Goal: Find specific page/section: Find specific page/section

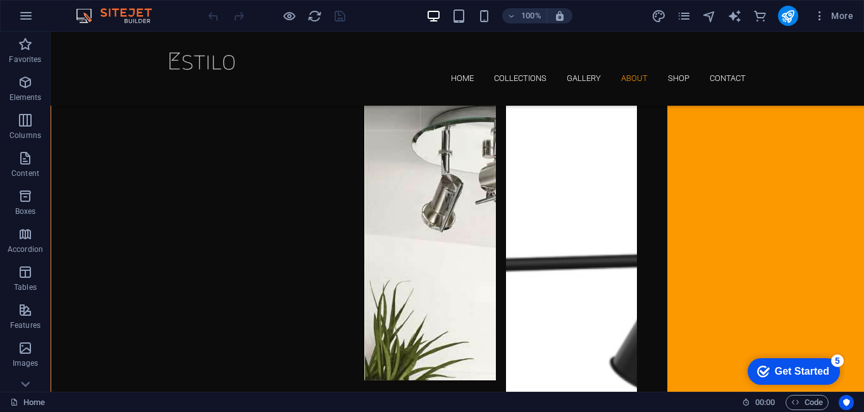
scroll to position [2961, 0]
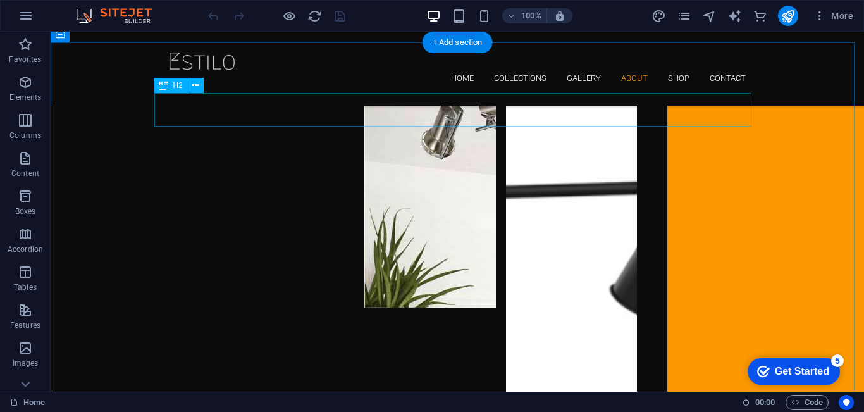
click at [191, 87] on button at bounding box center [195, 85] width 15 height 15
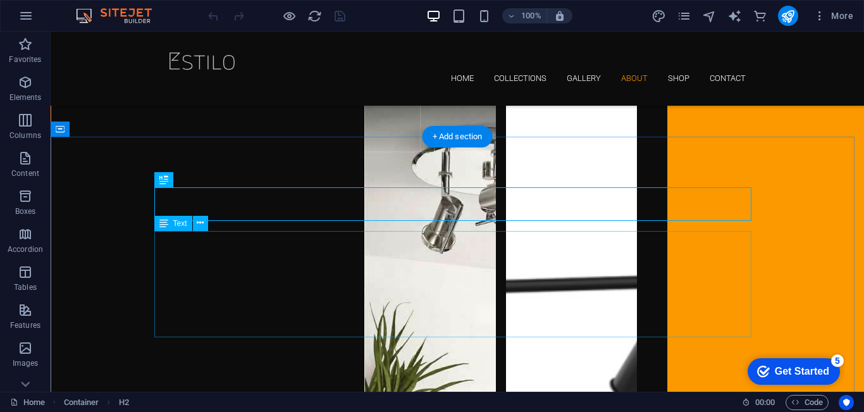
scroll to position [2867, 0]
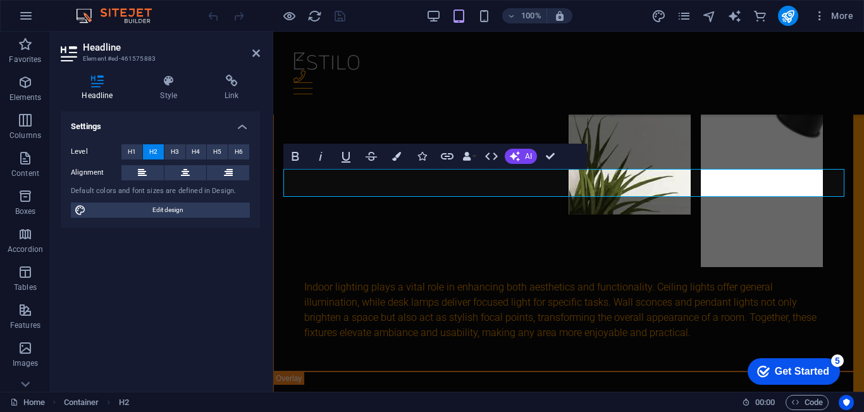
scroll to position [2783, 0]
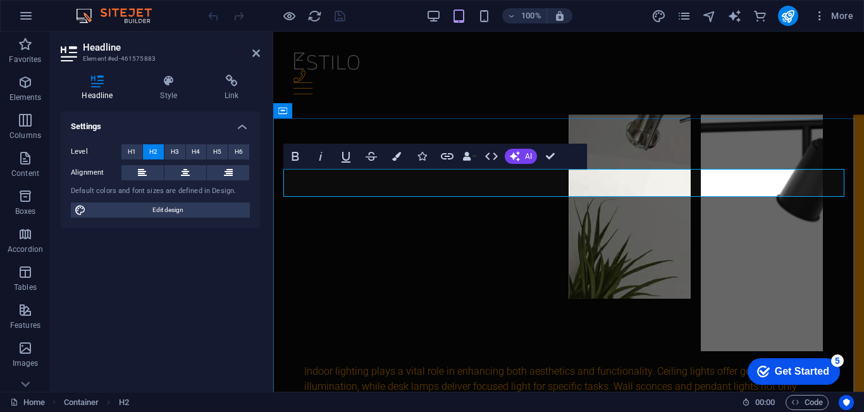
click at [256, 55] on icon at bounding box center [256, 53] width 8 height 10
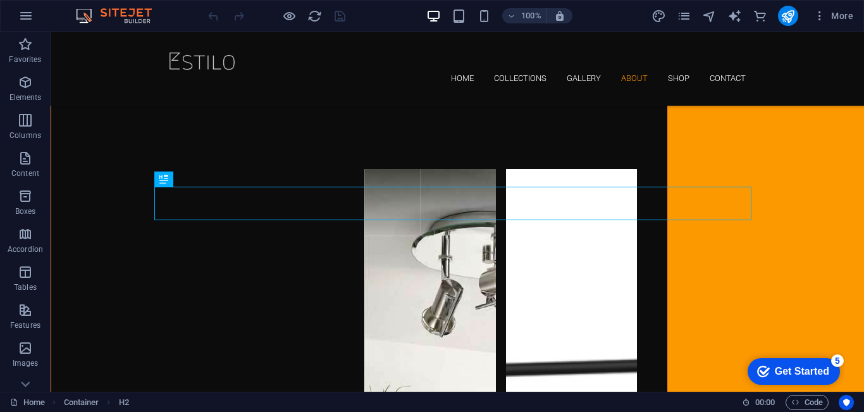
drag, startPoint x: 307, startPoint y: 87, endPoint x: 256, endPoint y: 55, distance: 59.6
click at [256, 55] on div "Home Collections Gallery About Shop Contact" at bounding box center [457, 69] width 813 height 74
